Goal: Transaction & Acquisition: Purchase product/service

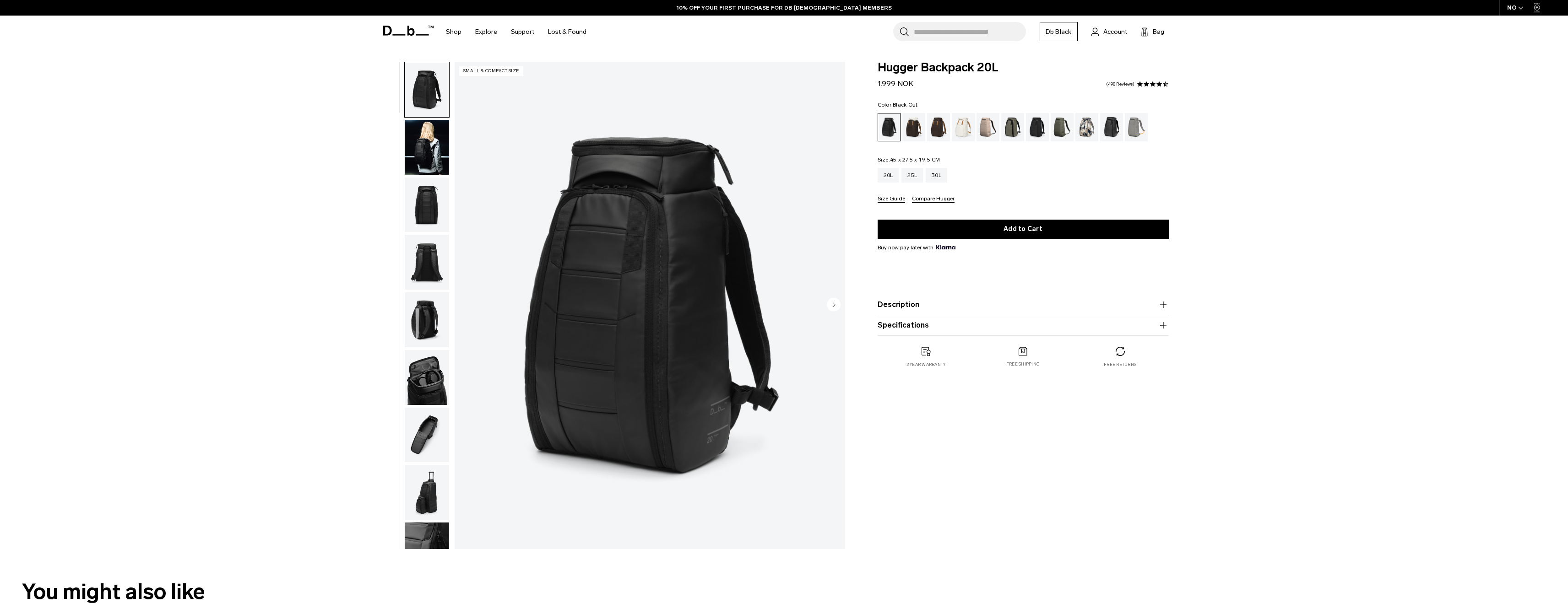
click at [944, 36] on input "Search for Bags, Luggage..." at bounding box center [970, 32] width 112 height 19
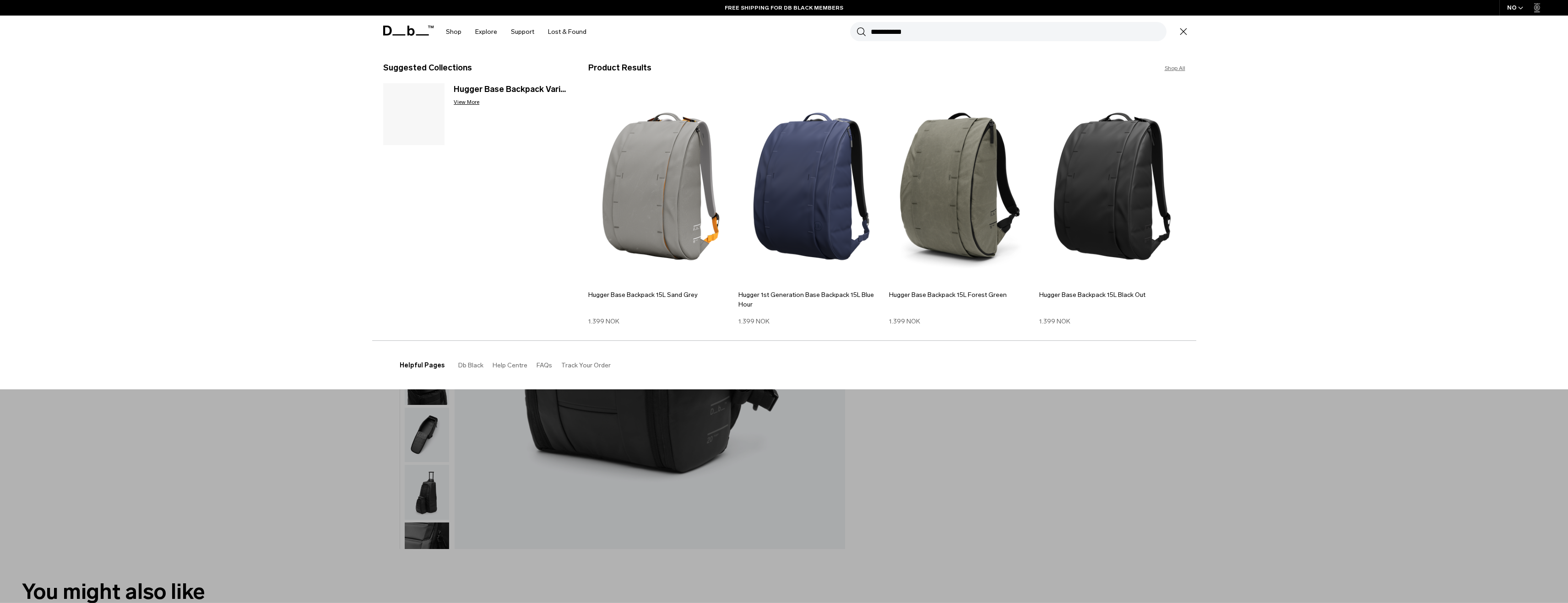
type input "**********"
click at [1269, 197] on div "Trending Products All Products Hugger Backpack 30L Black Out 2.299 NOK Ramverk …" at bounding box center [784, 218] width 1568 height 341
click at [967, 213] on img at bounding box center [962, 186] width 146 height 197
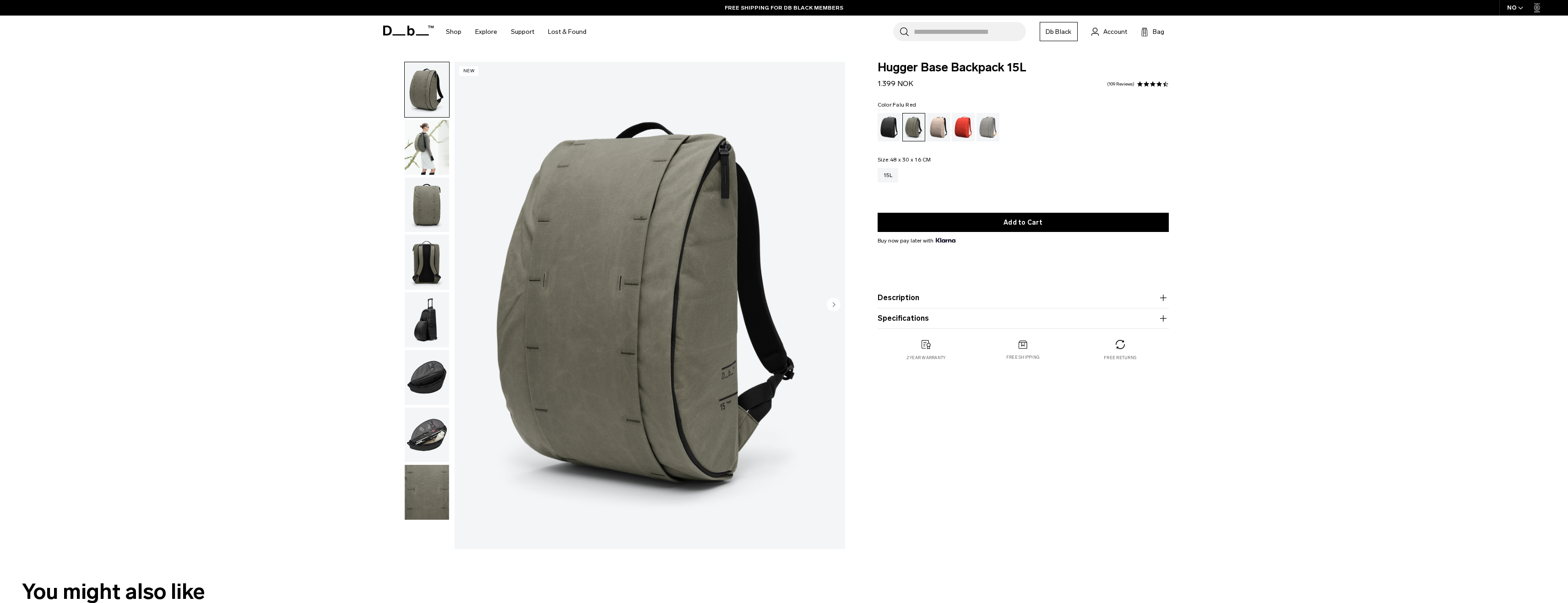
click at [959, 128] on div "Falu Red" at bounding box center [964, 127] width 23 height 29
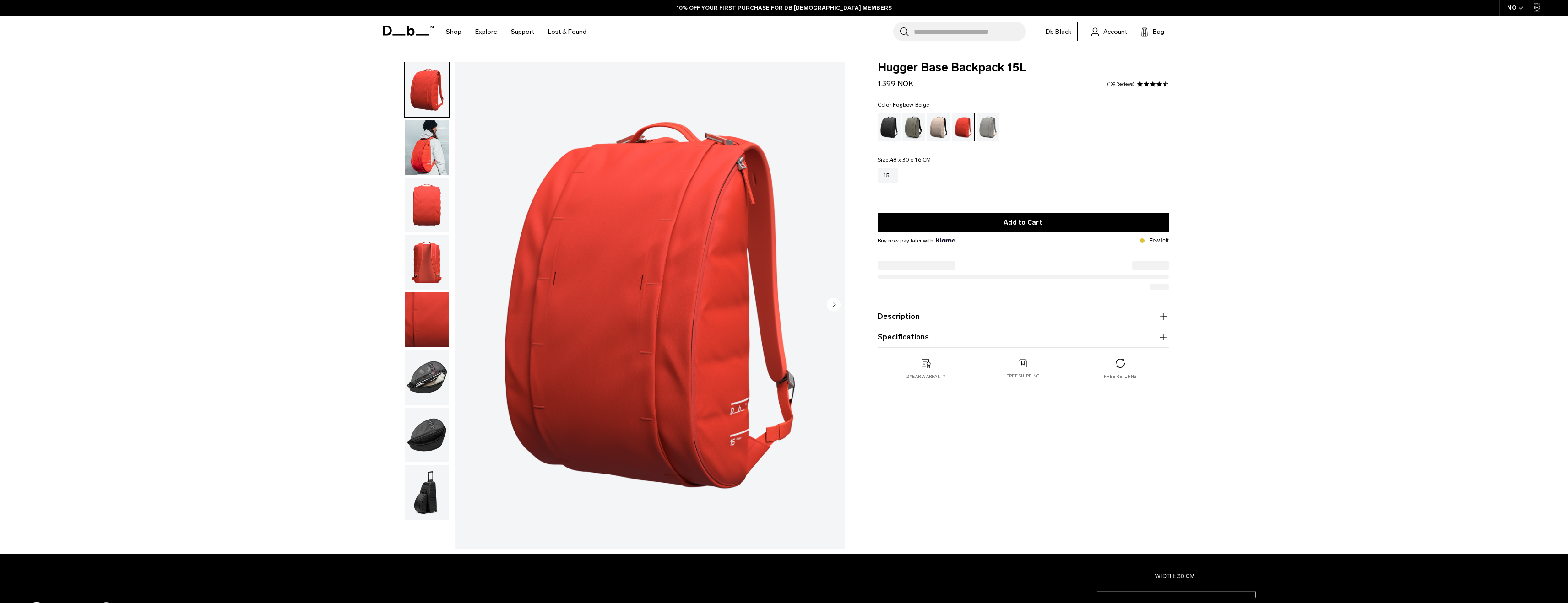
click at [939, 128] on div "Fogbow Beige" at bounding box center [939, 127] width 23 height 29
